Goal: Transaction & Acquisition: Purchase product/service

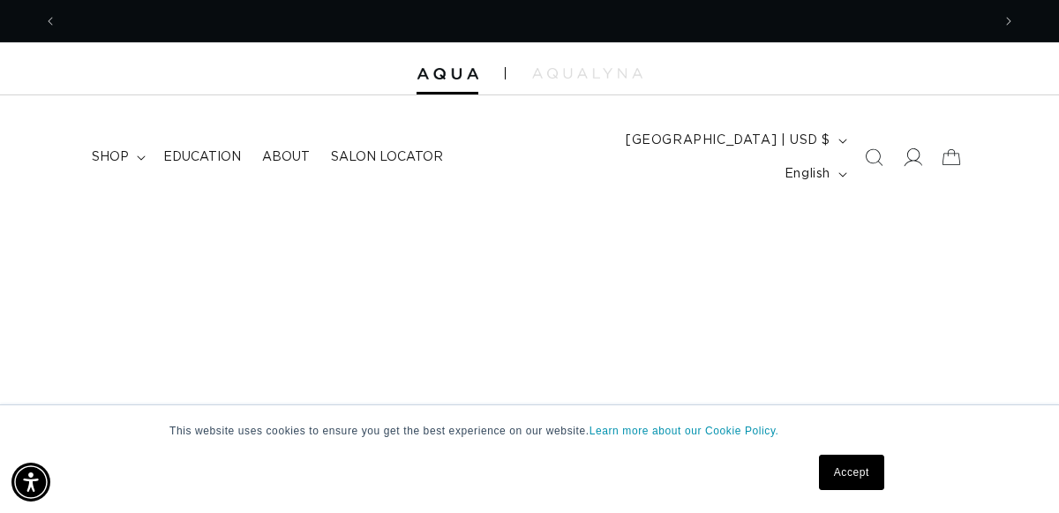
scroll to position [0, 1868]
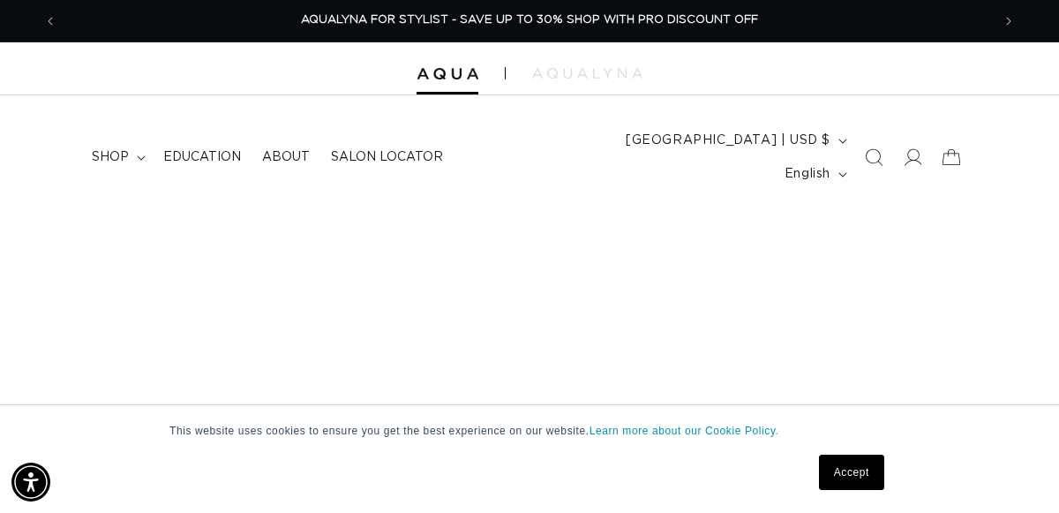
click at [851, 475] on link "Accept" at bounding box center [851, 472] width 65 height 35
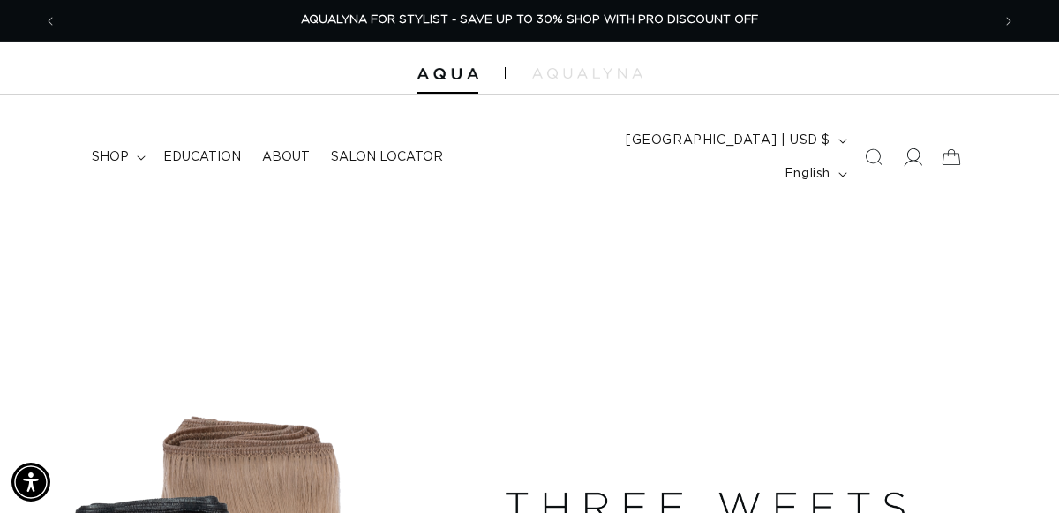
click at [910, 148] on icon at bounding box center [912, 157] width 19 height 19
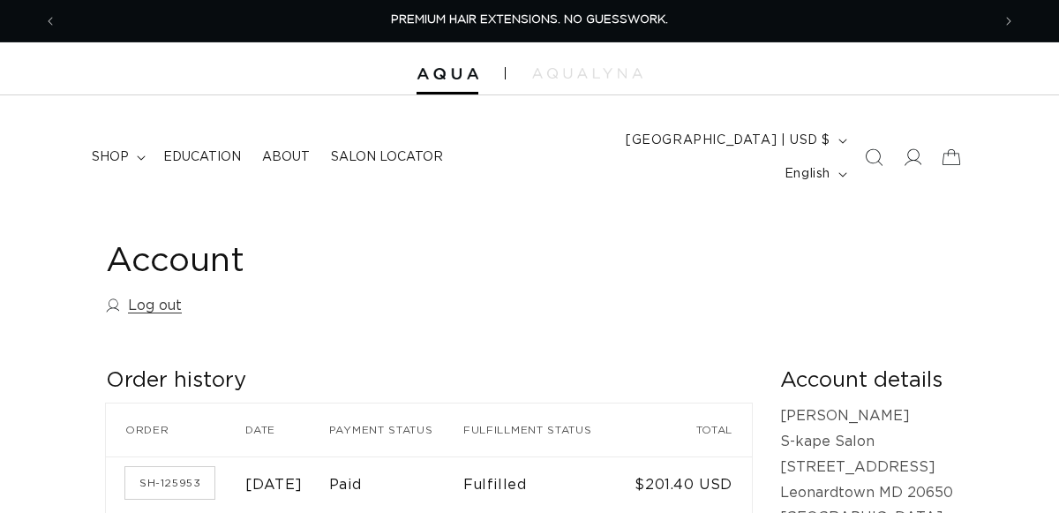
scroll to position [157, 0]
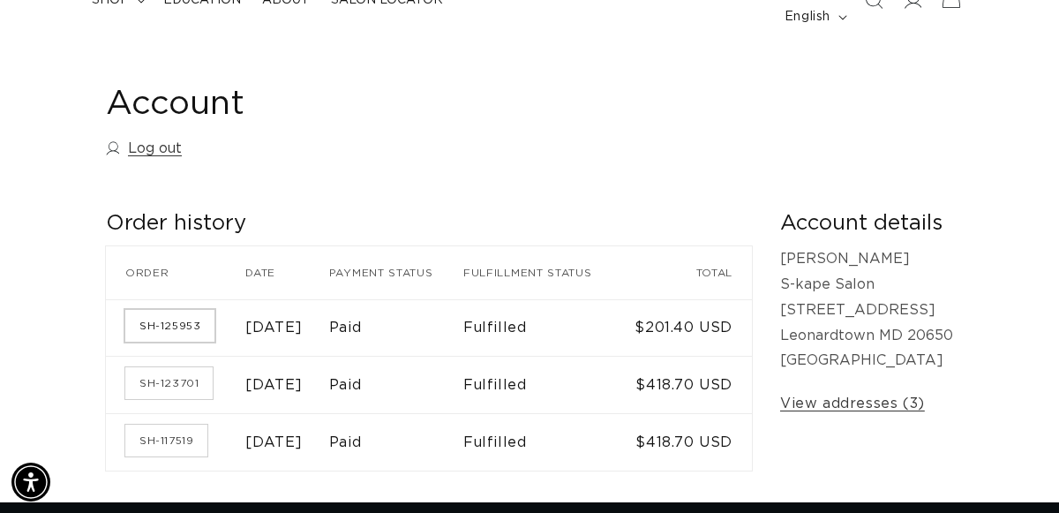
click at [171, 313] on link "SH-125953" at bounding box center [169, 326] width 89 height 32
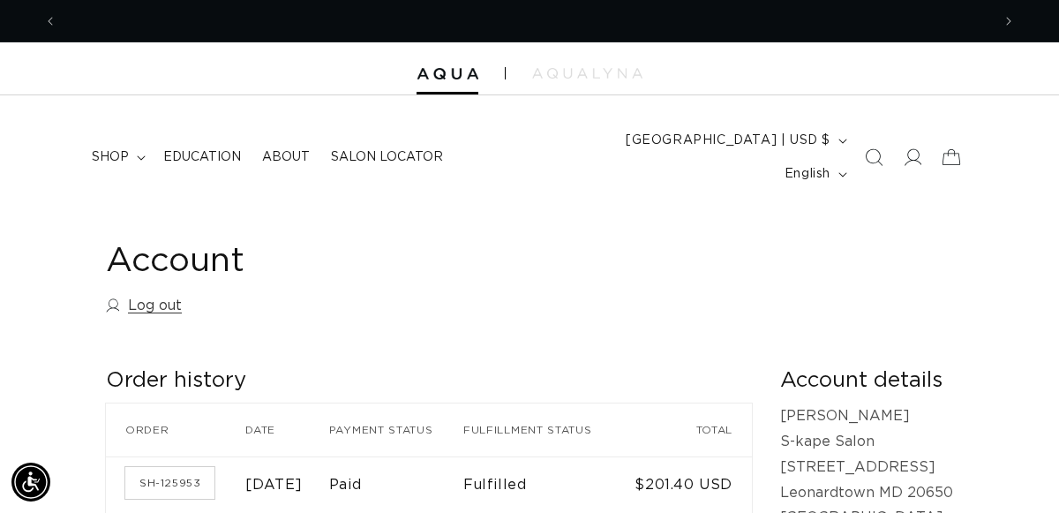
scroll to position [0, 934]
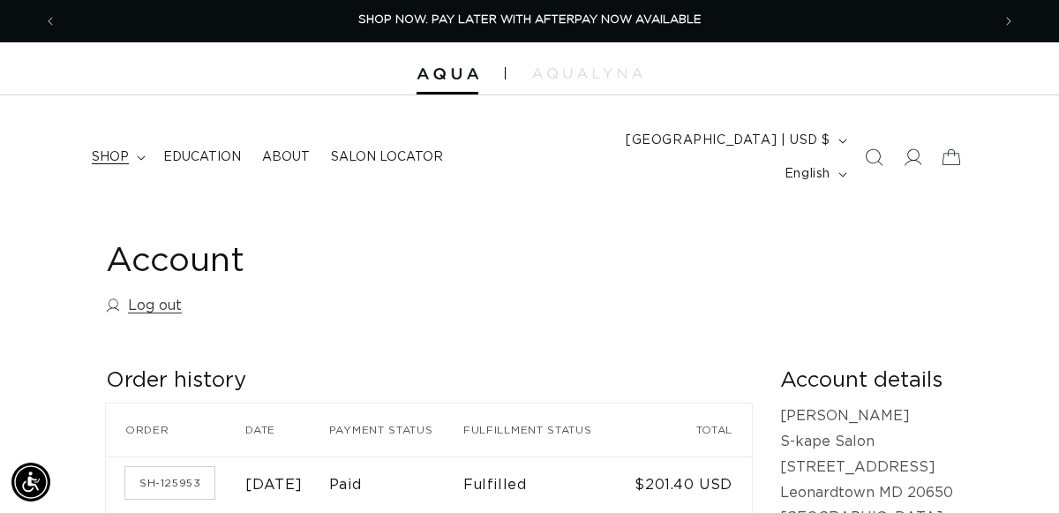
click at [99, 149] on span "shop" at bounding box center [110, 157] width 37 height 16
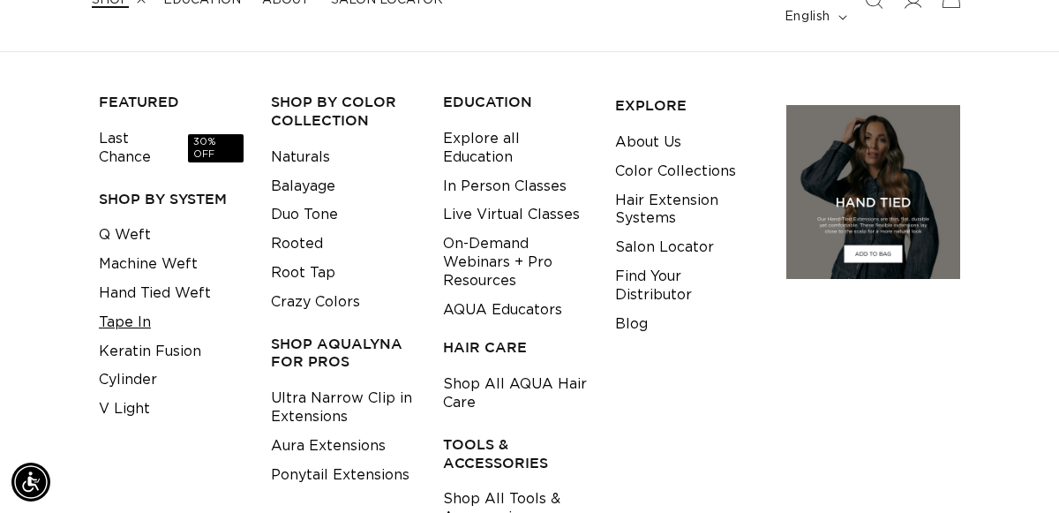
click at [128, 308] on link "Tape In" at bounding box center [125, 322] width 52 height 29
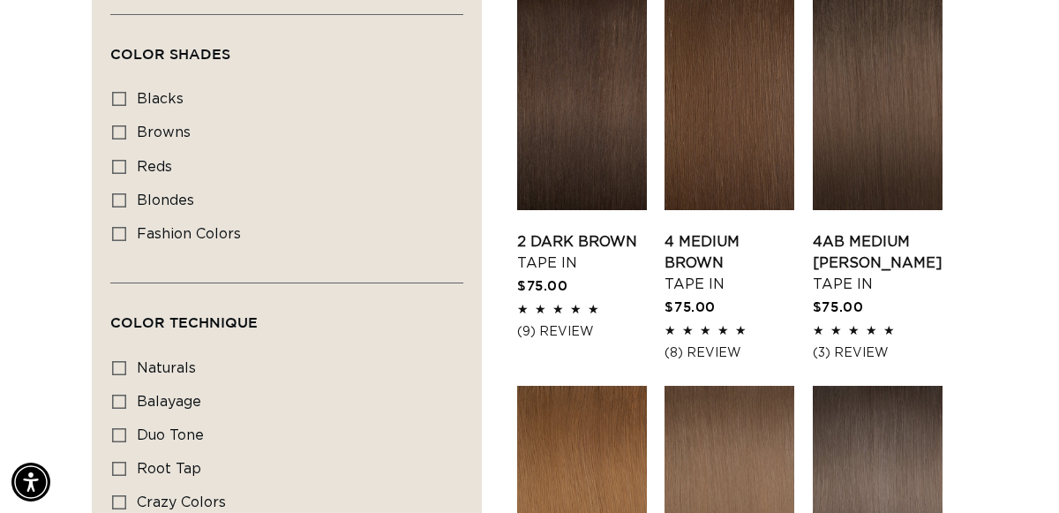
scroll to position [0, 934]
click at [913, 231] on link "4AB Medium Ash Brown Tape In" at bounding box center [878, 263] width 130 height 64
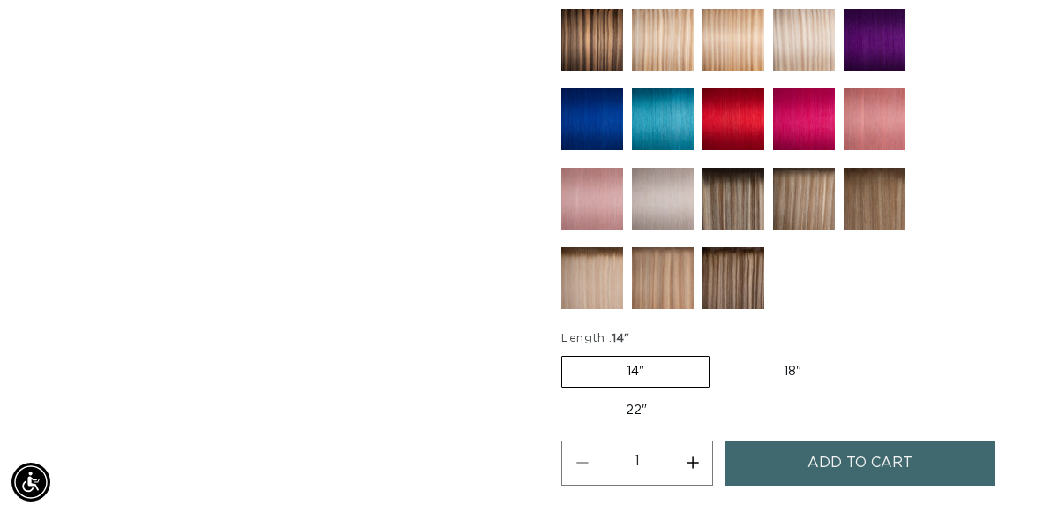
scroll to position [0, 1868]
click at [802, 357] on label "18" Variant sold out or unavailable" at bounding box center [793, 372] width 147 height 30
click at [720, 352] on input "18" Variant sold out or unavailable" at bounding box center [719, 352] width 1 height 1
radio input "true"
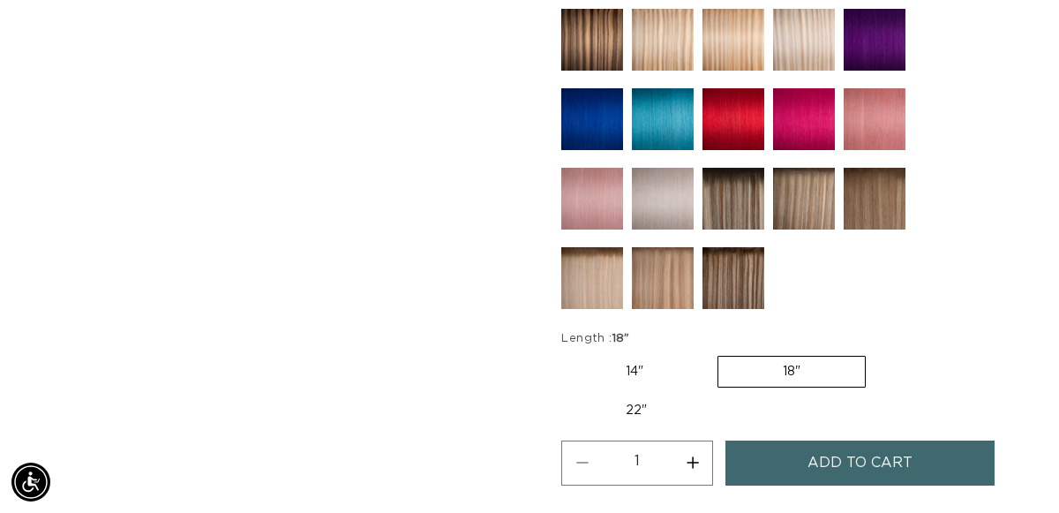
click at [692, 441] on button "Increase quantity for 4AB Medium Ash Brown - Tape In" at bounding box center [693, 463] width 40 height 45
type input "2"
click at [890, 441] on span "Add to cart" at bounding box center [860, 463] width 105 height 45
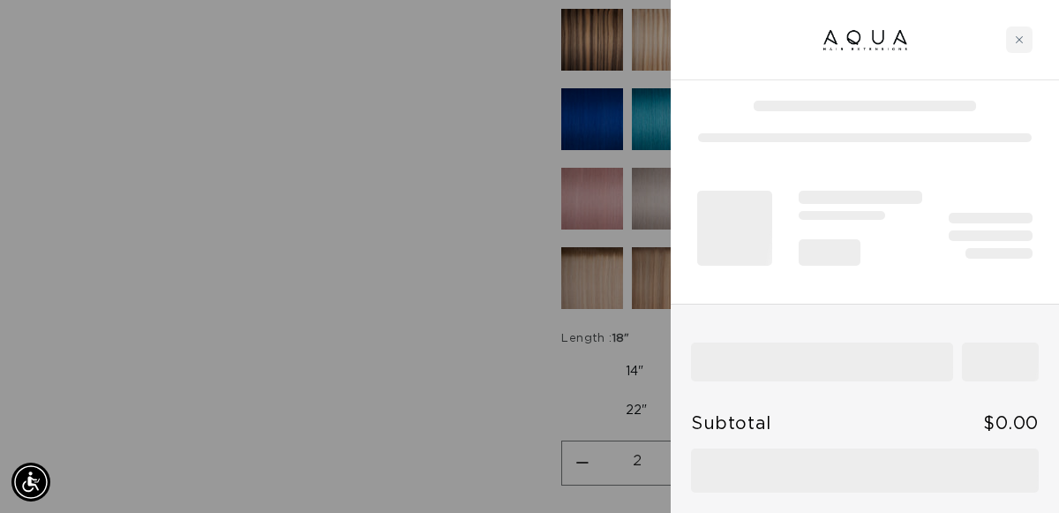
scroll to position [0, 934]
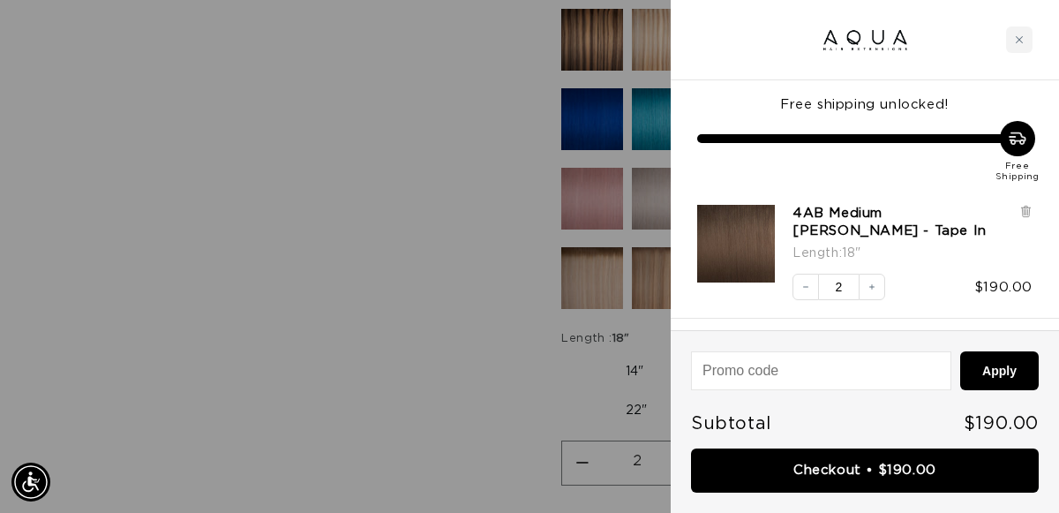
click at [456, 449] on div at bounding box center [529, 256] width 1059 height 513
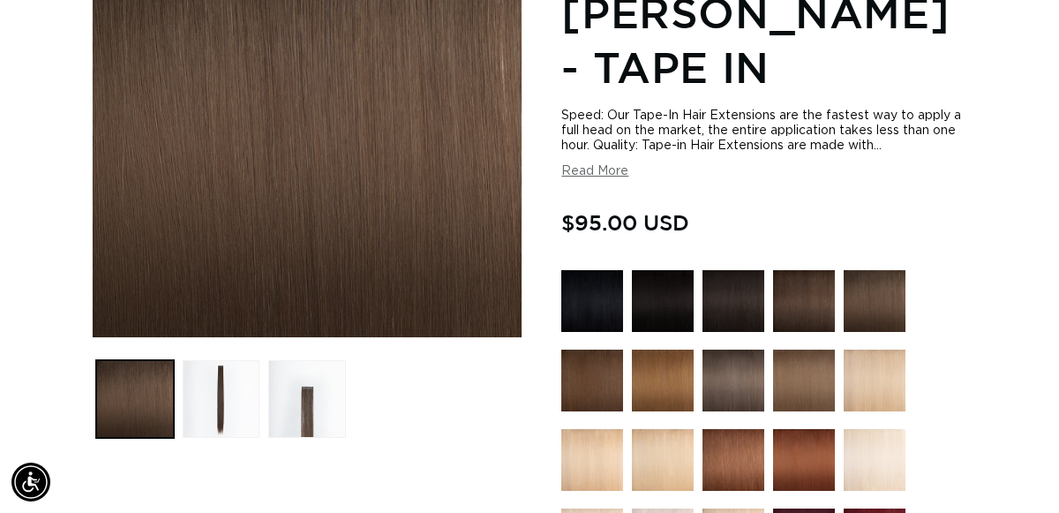
click at [599, 270] on img at bounding box center [593, 301] width 62 height 62
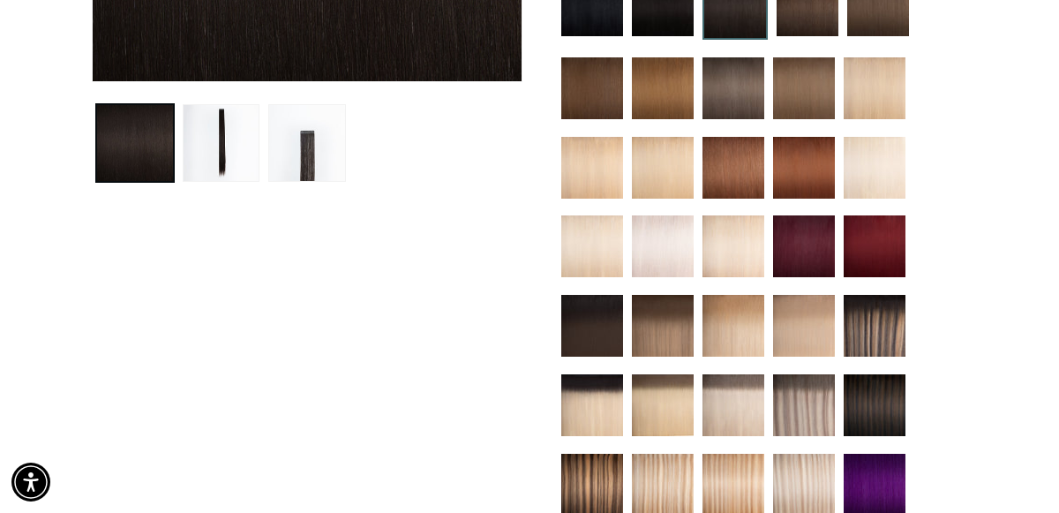
scroll to position [621, 0]
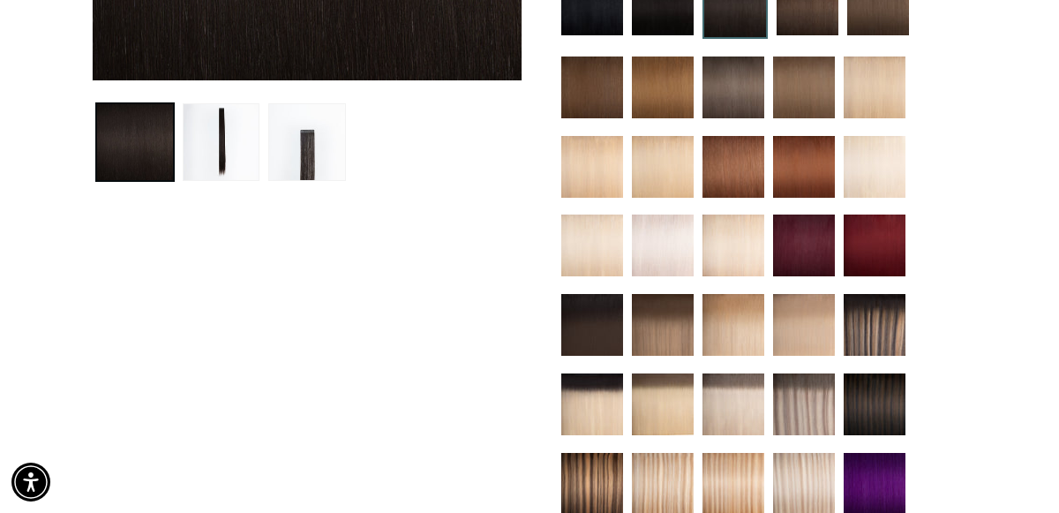
click at [583, 297] on img at bounding box center [593, 325] width 62 height 62
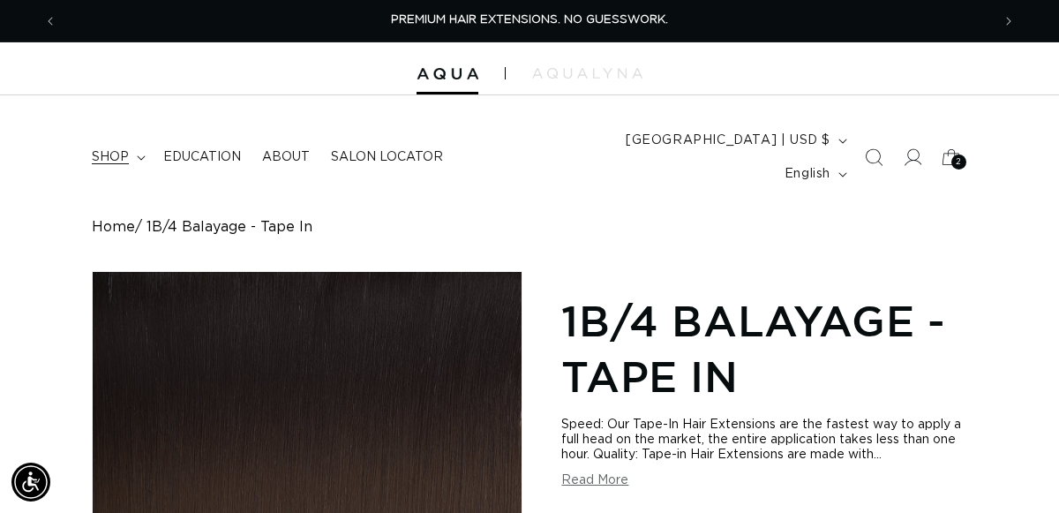
click at [127, 149] on span "shop" at bounding box center [110, 157] width 37 height 16
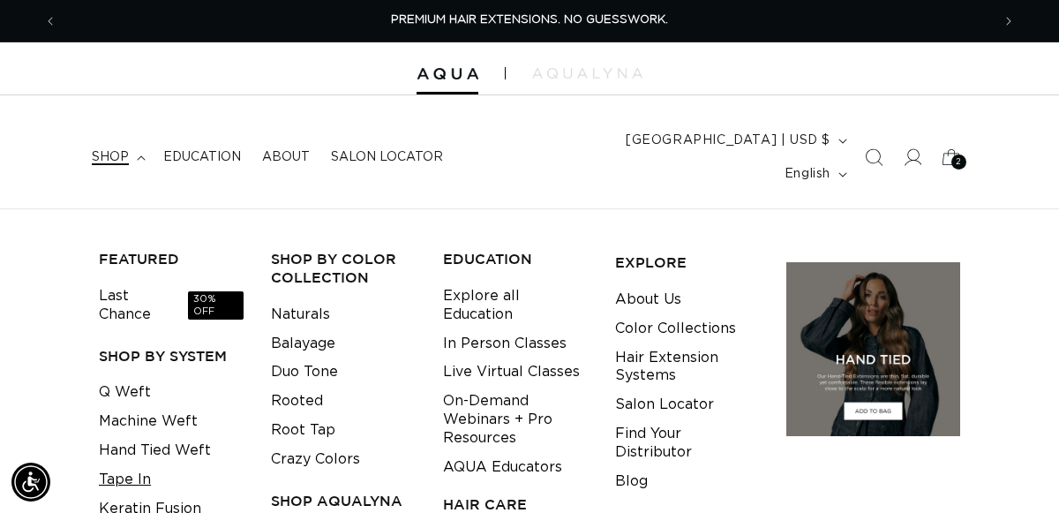
click at [123, 465] on link "Tape In" at bounding box center [125, 479] width 52 height 29
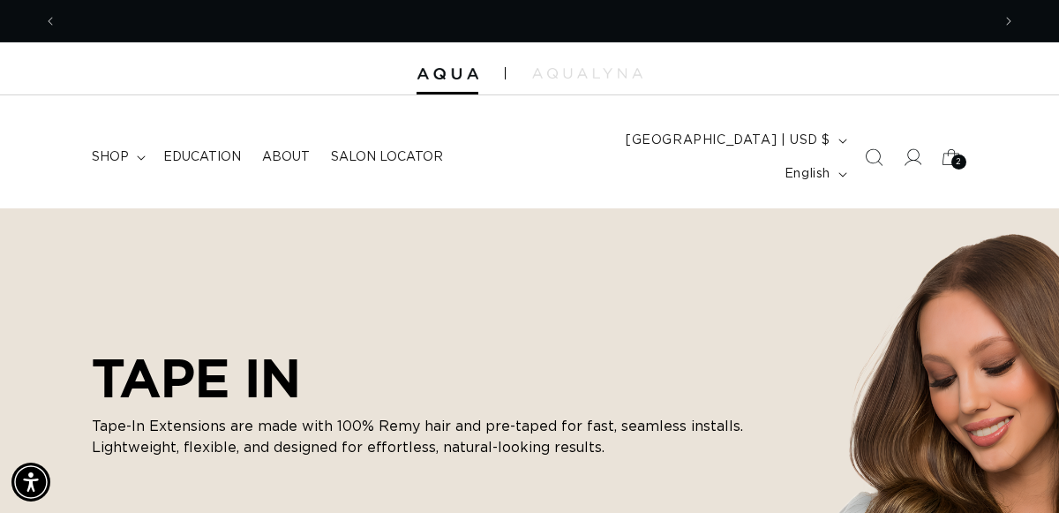
scroll to position [0, 934]
click at [874, 148] on icon "Search" at bounding box center [873, 157] width 19 height 19
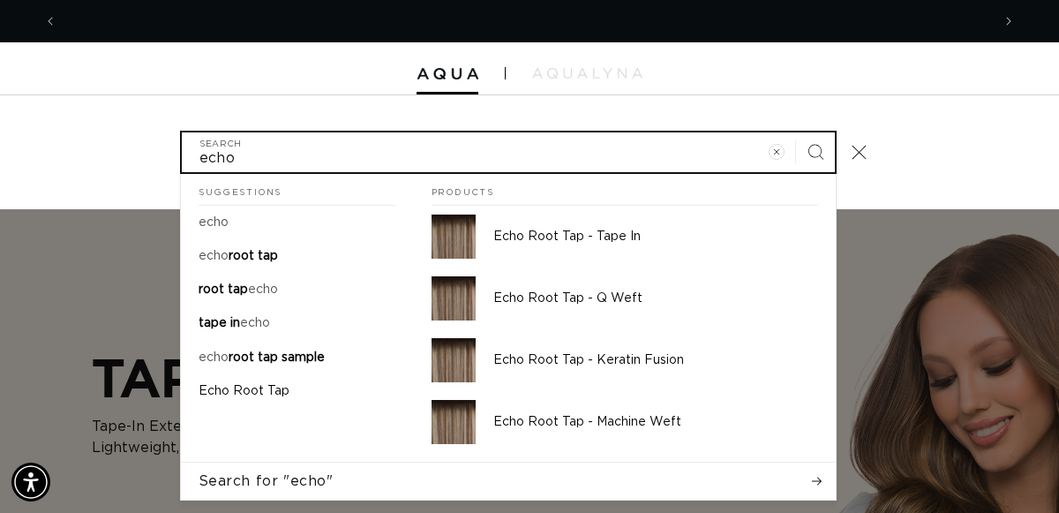
scroll to position [0, 0]
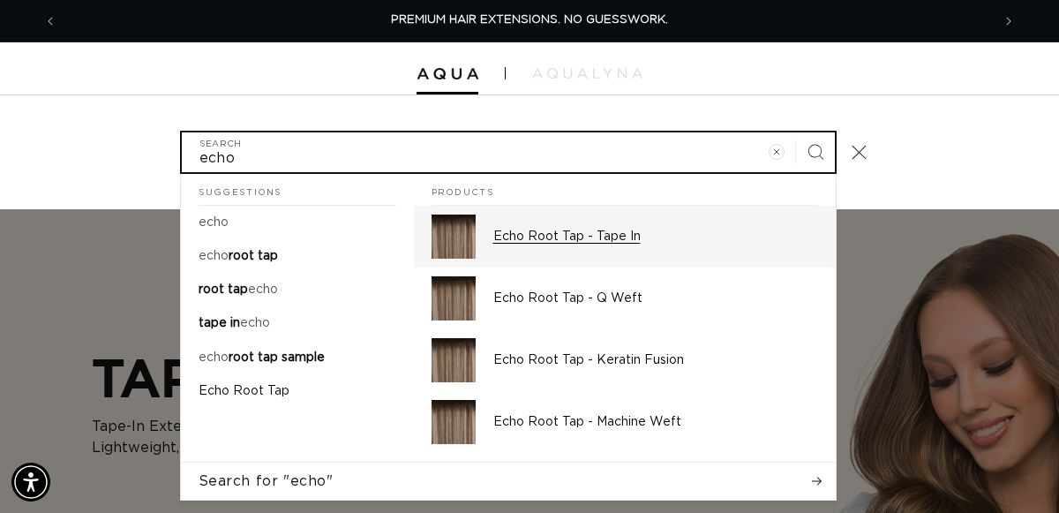
type input "echo"
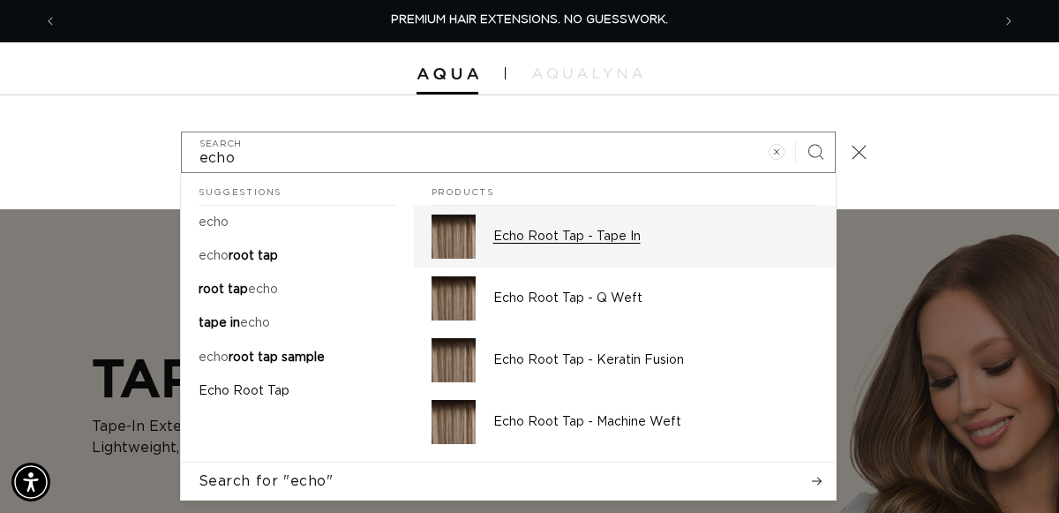
click at [596, 229] on p "Echo Root Tap - Tape In" at bounding box center [656, 237] width 325 height 16
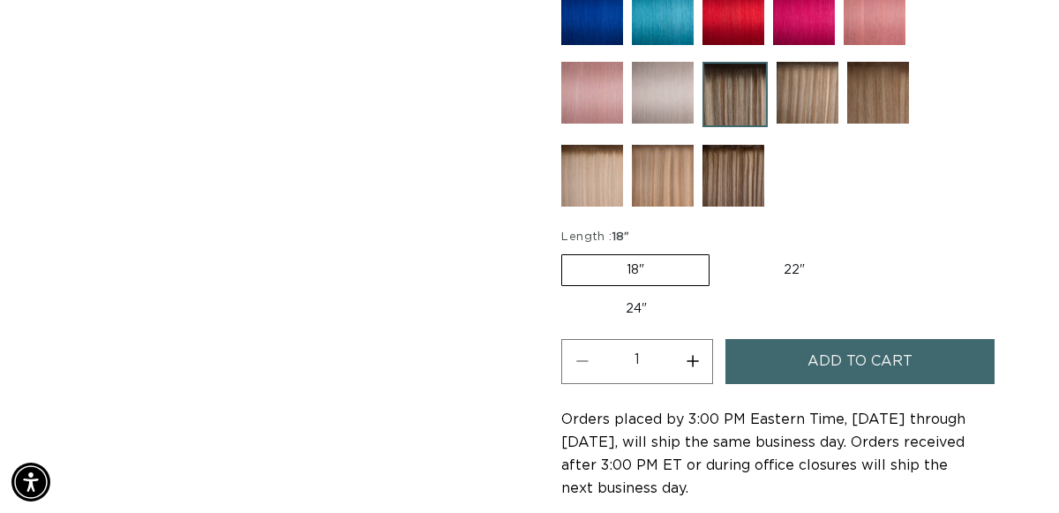
scroll to position [0, 934]
click at [690, 342] on button "Increase quantity for Echo Root Tap - Tape In" at bounding box center [693, 361] width 40 height 45
type input "2"
click at [864, 346] on span "Add to cart" at bounding box center [860, 361] width 105 height 45
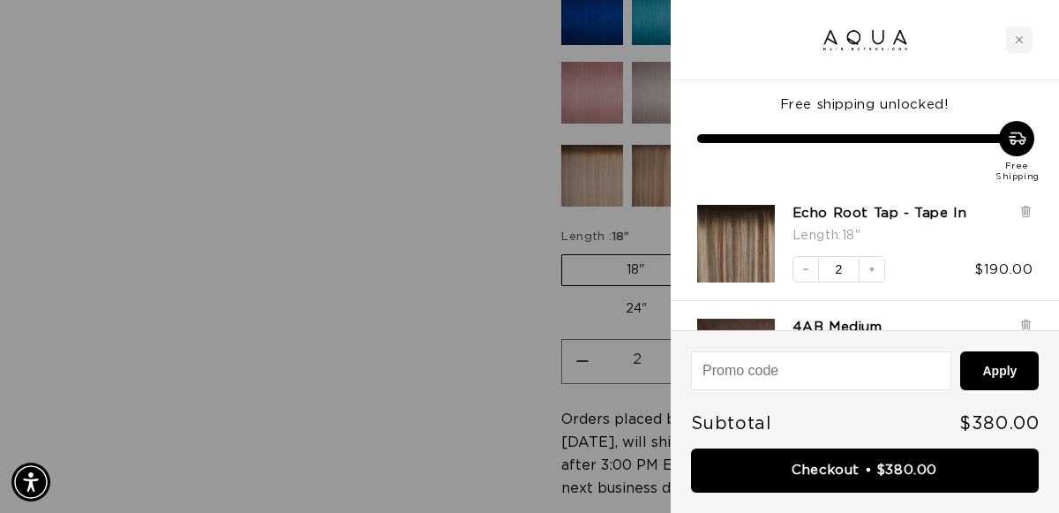
scroll to position [0, 1868]
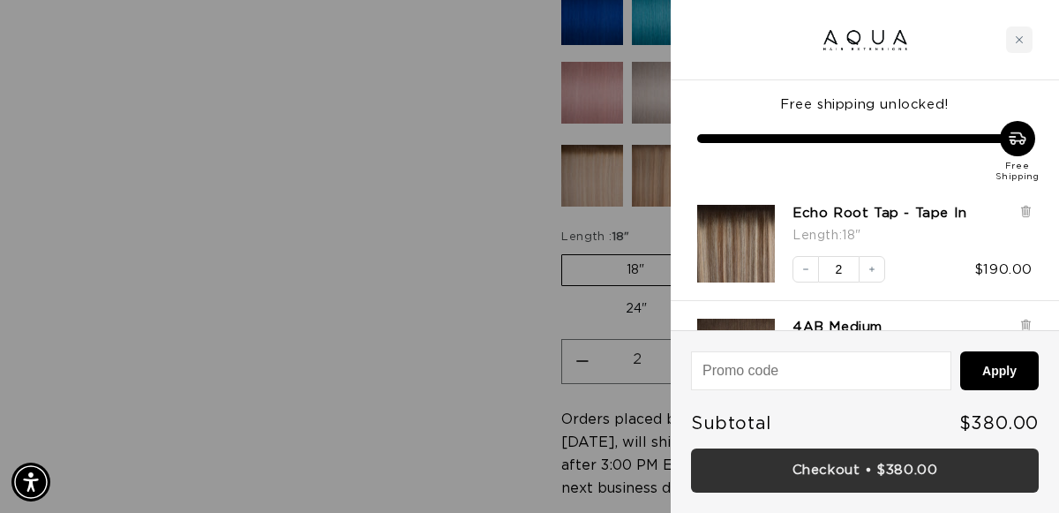
click at [854, 469] on link "Checkout • $380.00" at bounding box center [865, 471] width 348 height 45
